Goal: Information Seeking & Learning: Learn about a topic

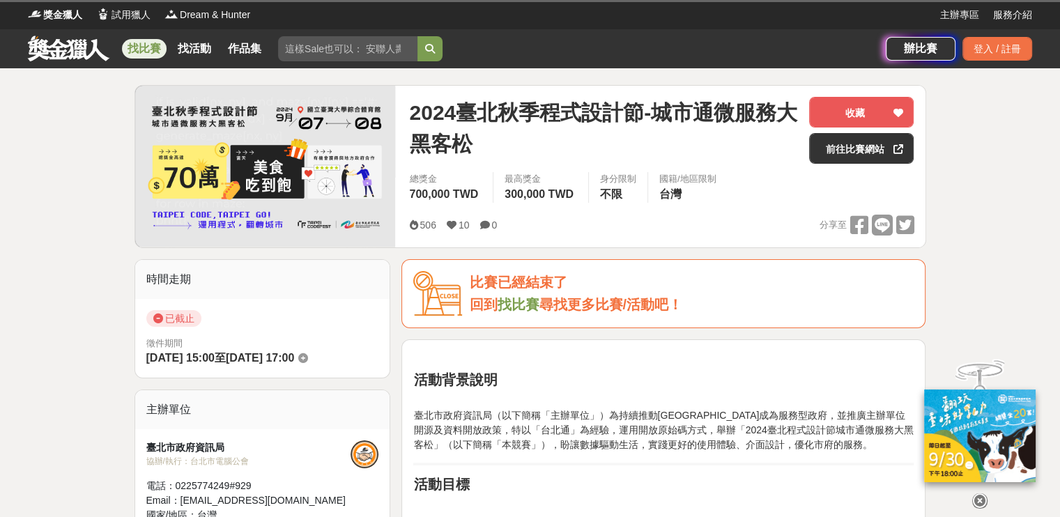
click at [152, 51] on link "找比賽" at bounding box center [144, 49] width 45 height 20
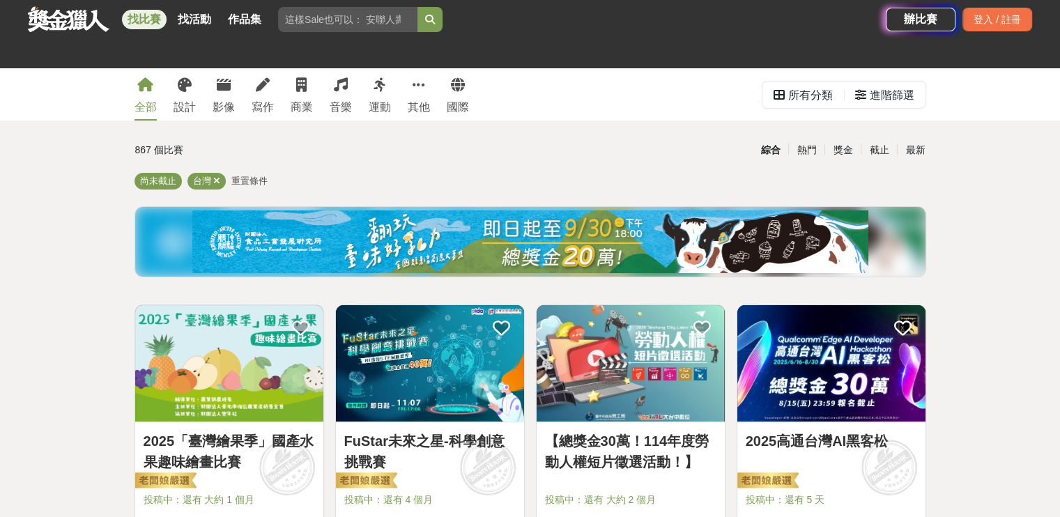
scroll to position [209, 0]
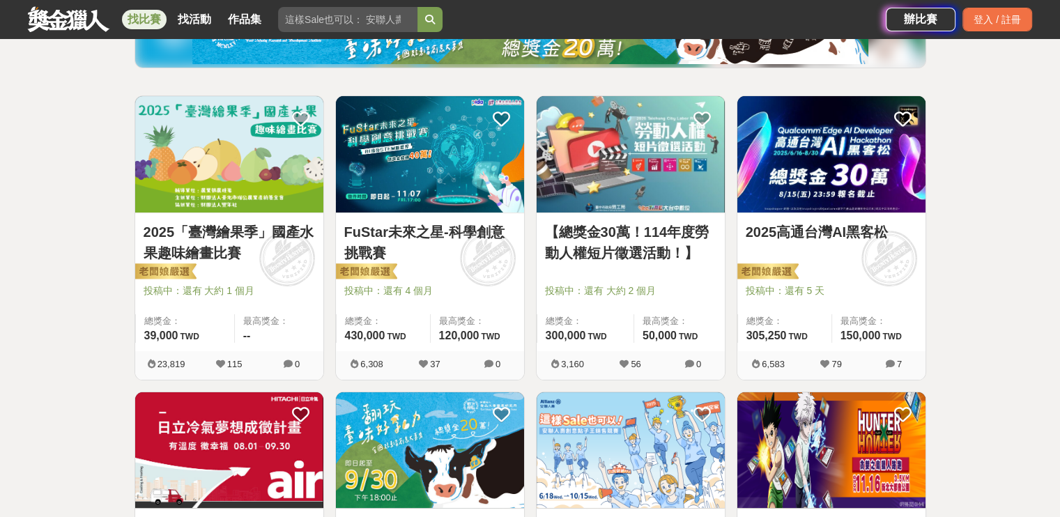
click at [178, 244] on link "2025「臺灣繪果季」國產水果趣味繪畫比賽" at bounding box center [229, 243] width 171 height 42
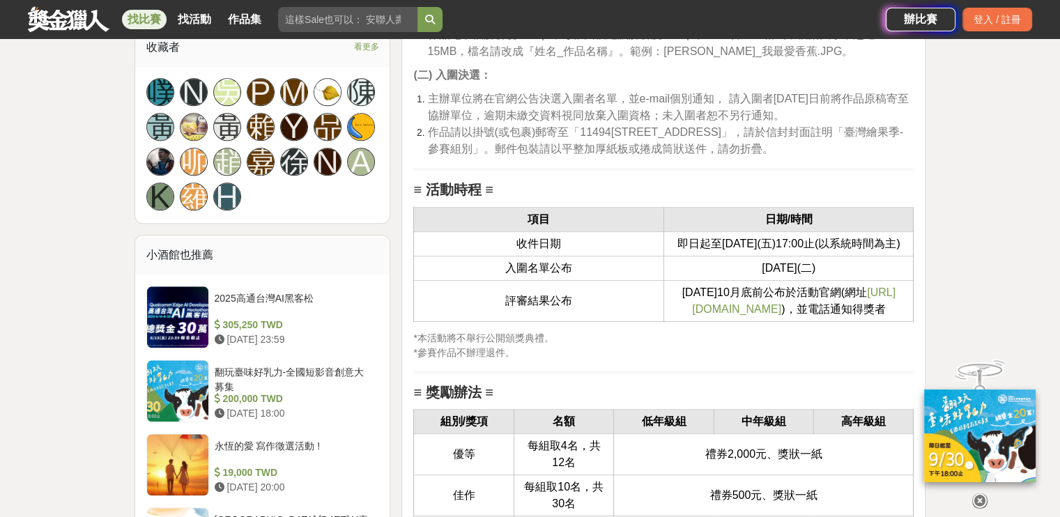
scroll to position [1603, 0]
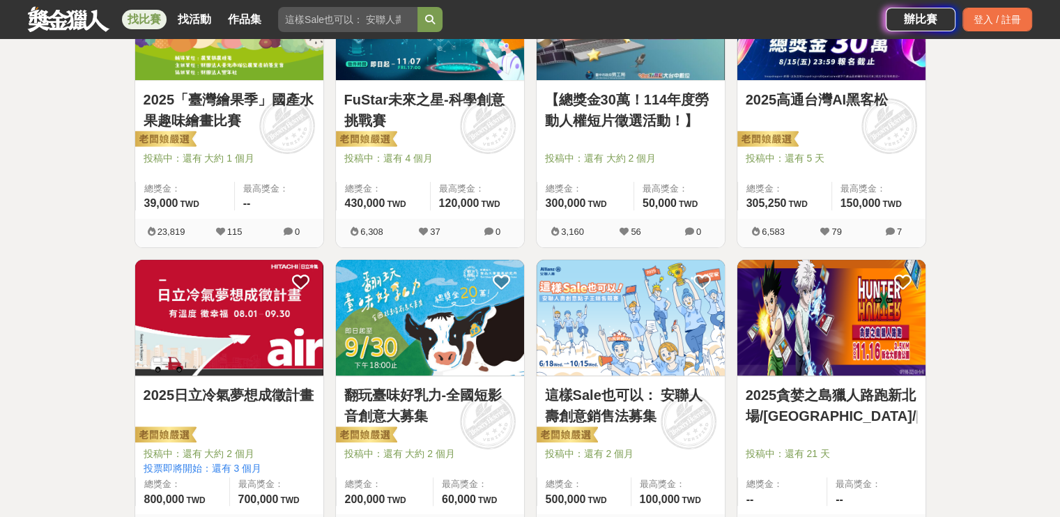
scroll to position [209, 0]
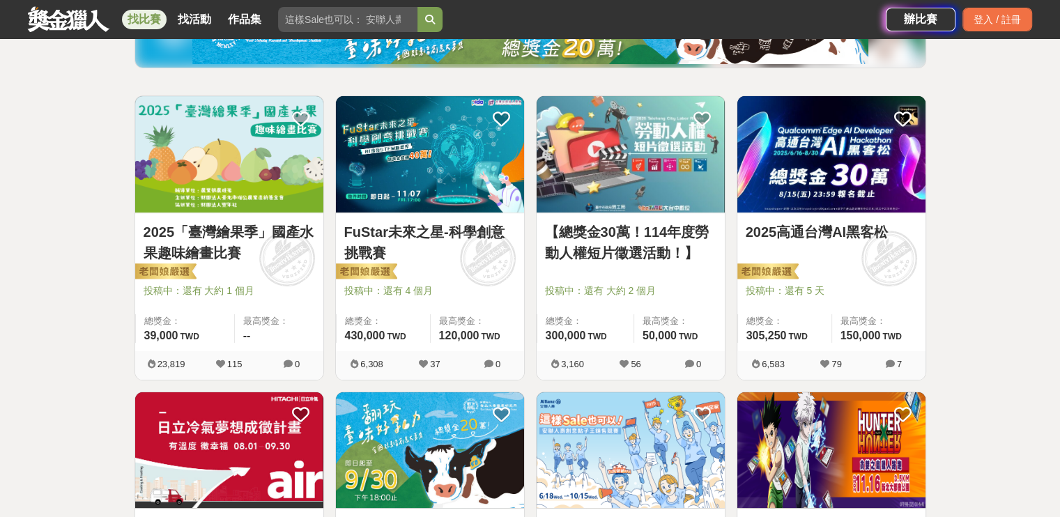
click at [781, 188] on img at bounding box center [831, 154] width 188 height 116
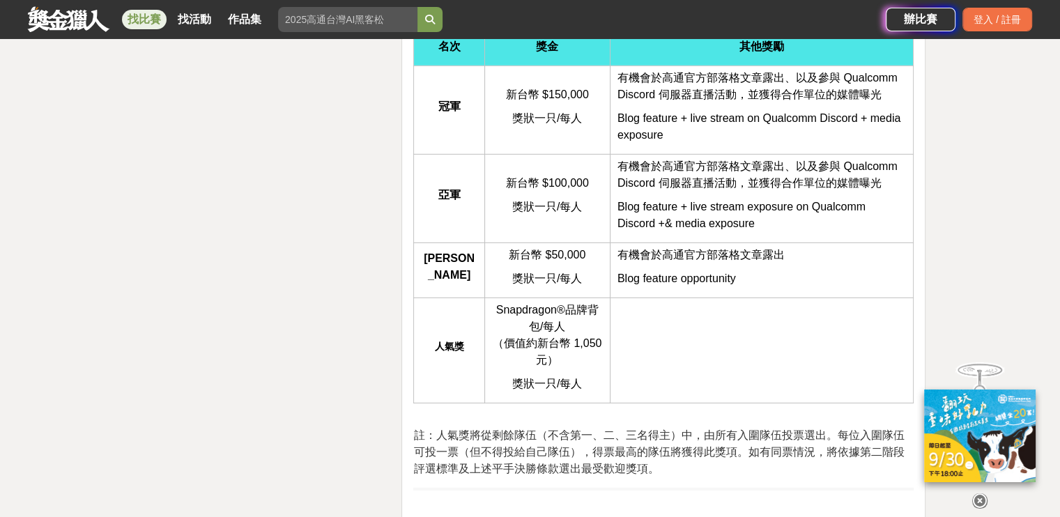
scroll to position [4221, 0]
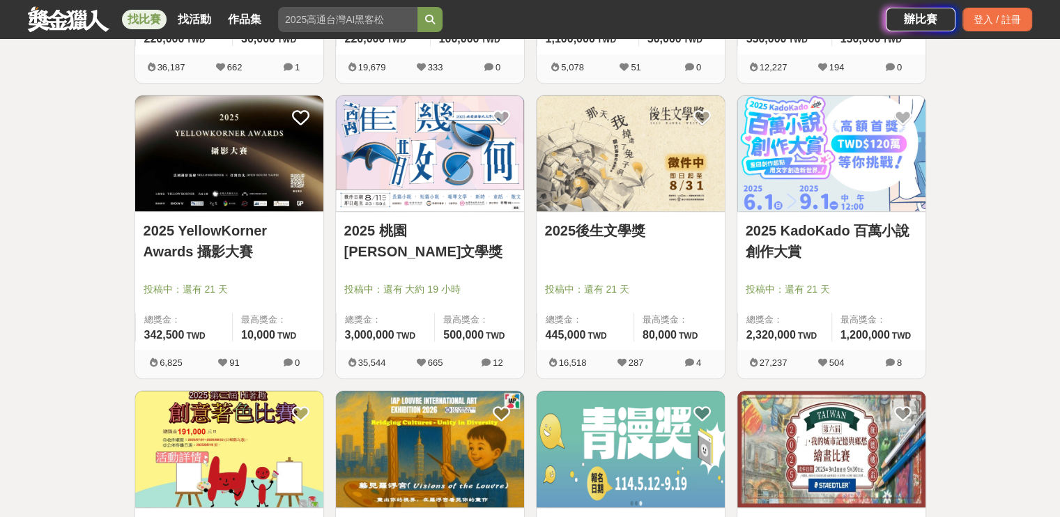
scroll to position [1603, 0]
